Goal: Information Seeking & Learning: Find specific fact

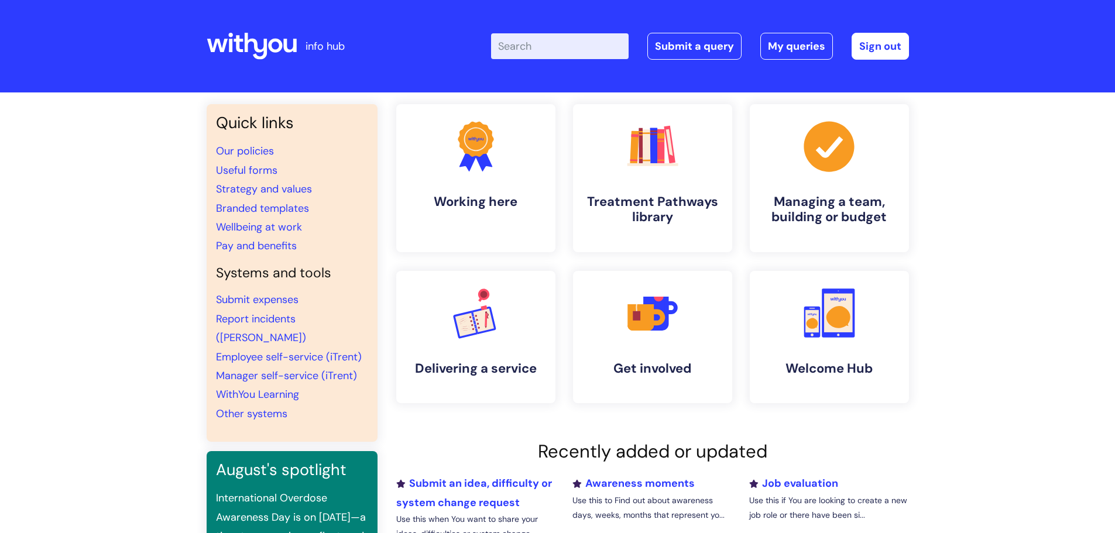
click at [523, 51] on input "Enter your search term here..." at bounding box center [560, 46] width 138 height 26
type input "EAP"
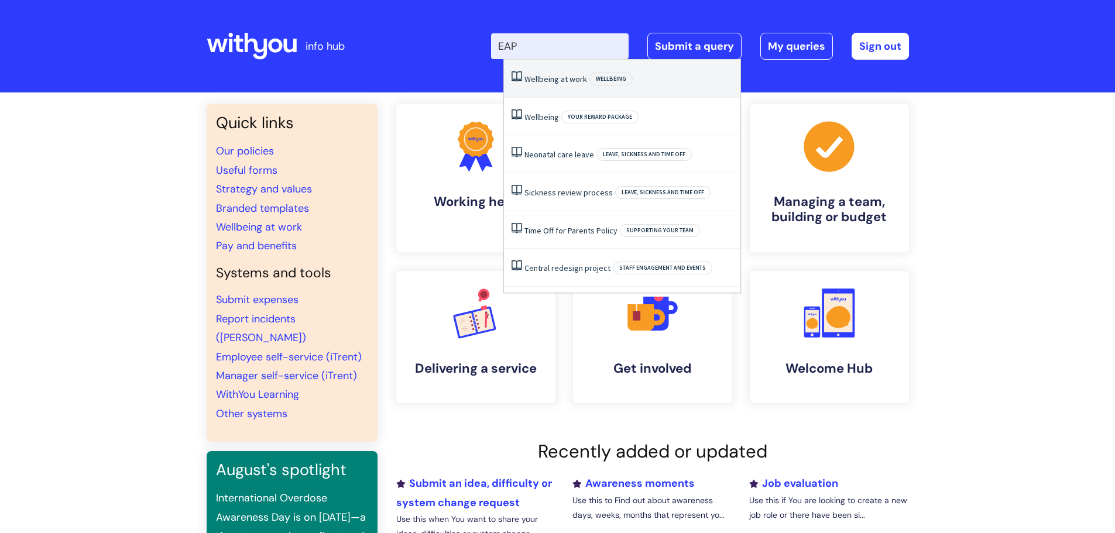
click at [617, 77] on span "Wellbeing" at bounding box center [610, 79] width 43 height 13
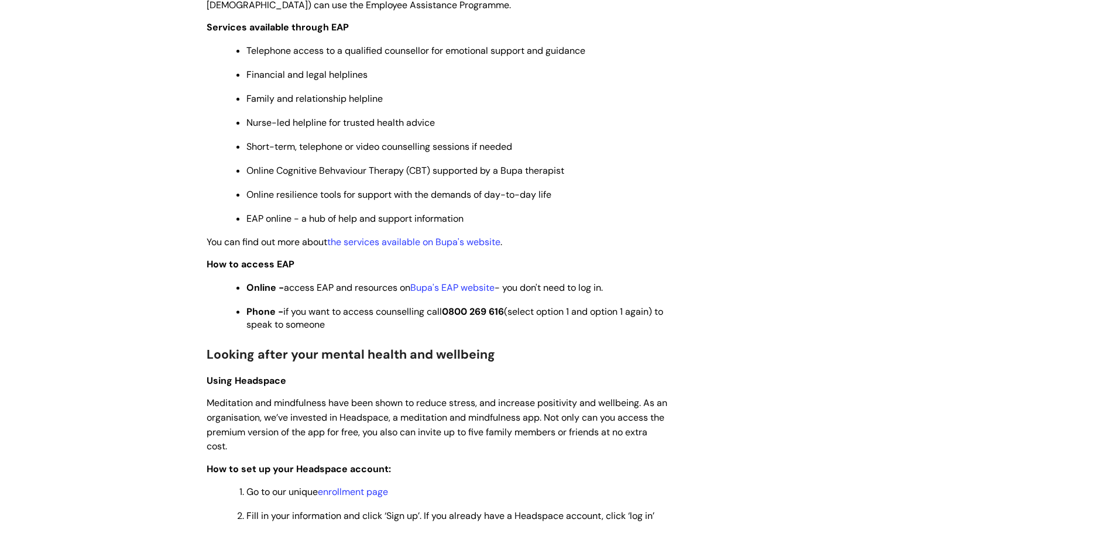
scroll to position [585, 0]
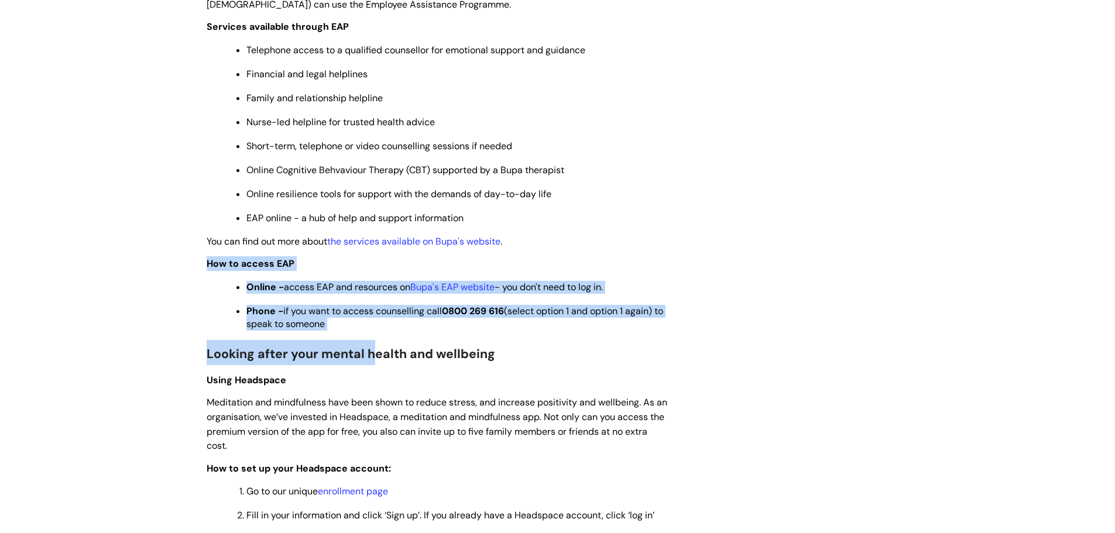
drag, startPoint x: 375, startPoint y: 334, endPoint x: 205, endPoint y: 265, distance: 183.0
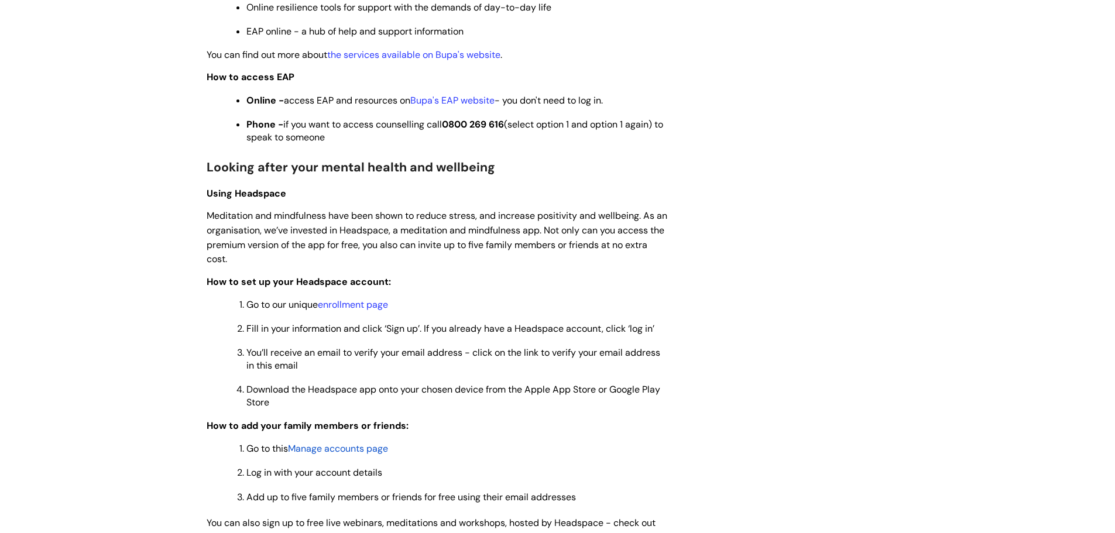
scroll to position [702, 0]
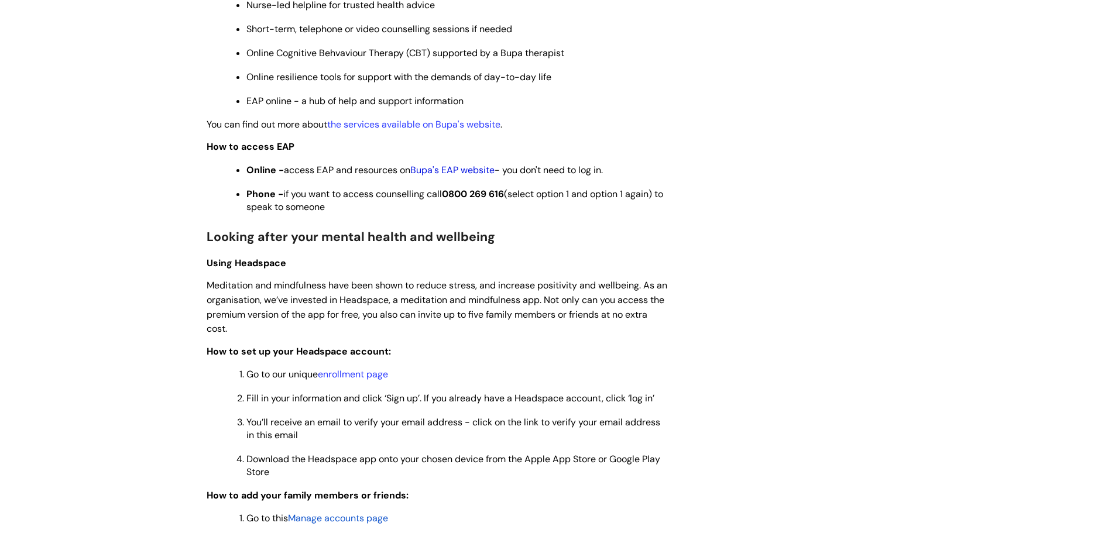
click at [448, 170] on link "Bupa's EAP website" at bounding box center [452, 170] width 84 height 12
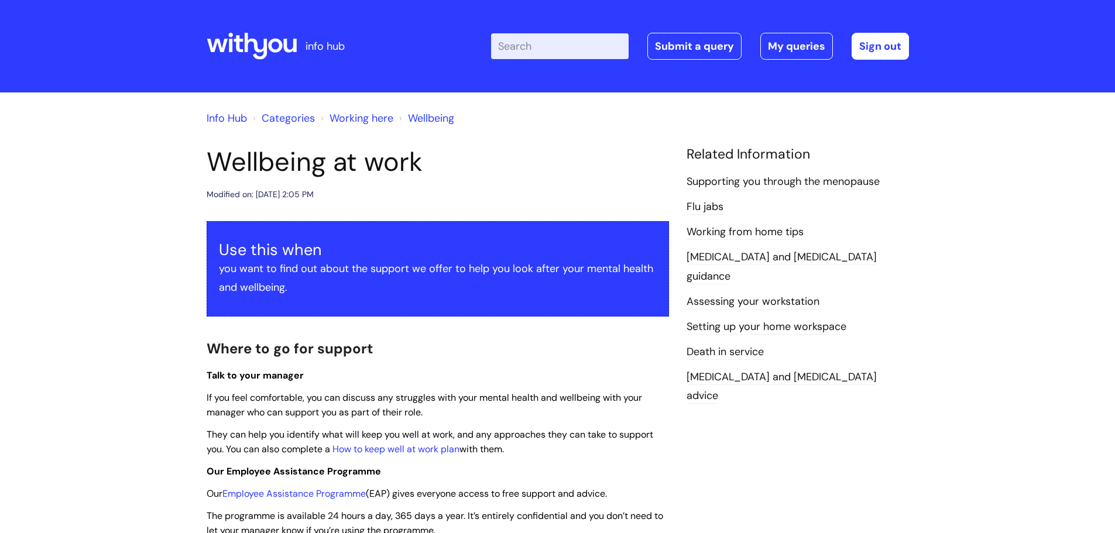
scroll to position [702, 0]
